Goal: Find specific page/section: Find specific page/section

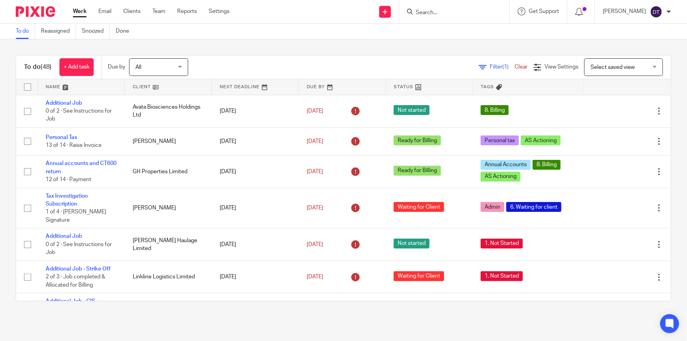
click at [421, 12] on input "Search" at bounding box center [450, 12] width 71 height 7
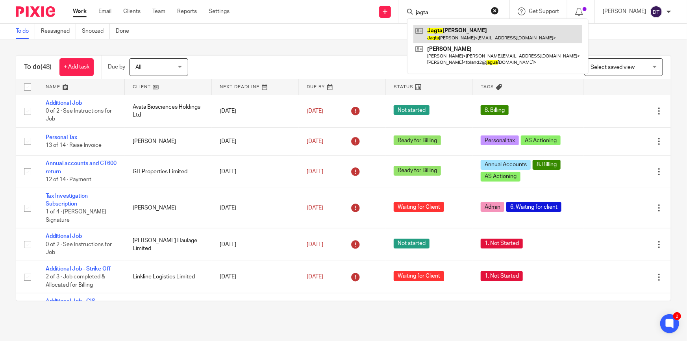
type input "jagta"
click at [442, 31] on link at bounding box center [497, 34] width 169 height 18
